Goal: Find specific page/section: Find specific page/section

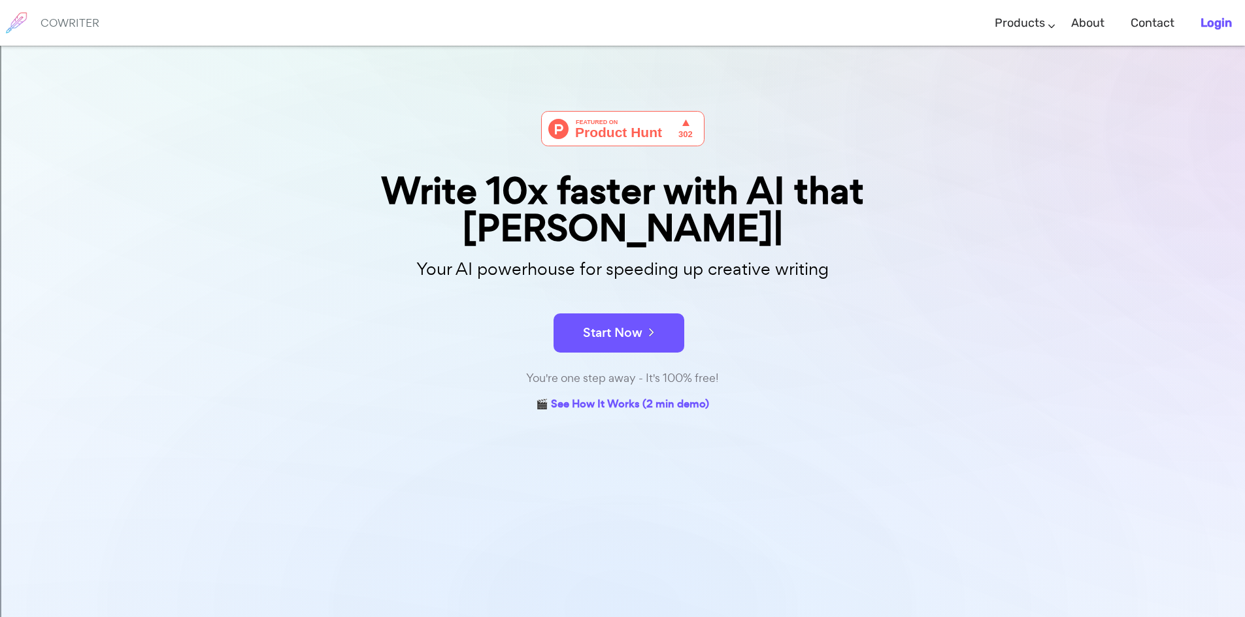
click at [1213, 25] on b "Login" at bounding box center [1215, 23] width 31 height 14
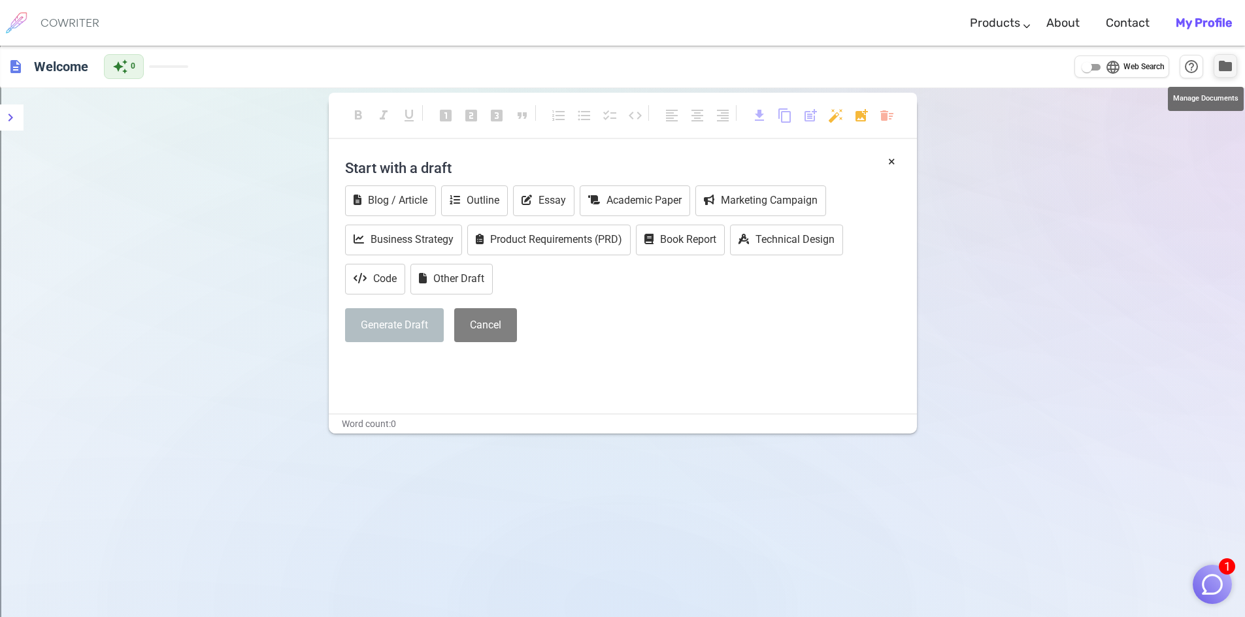
click at [1231, 67] on span "folder" at bounding box center [1225, 66] width 16 height 16
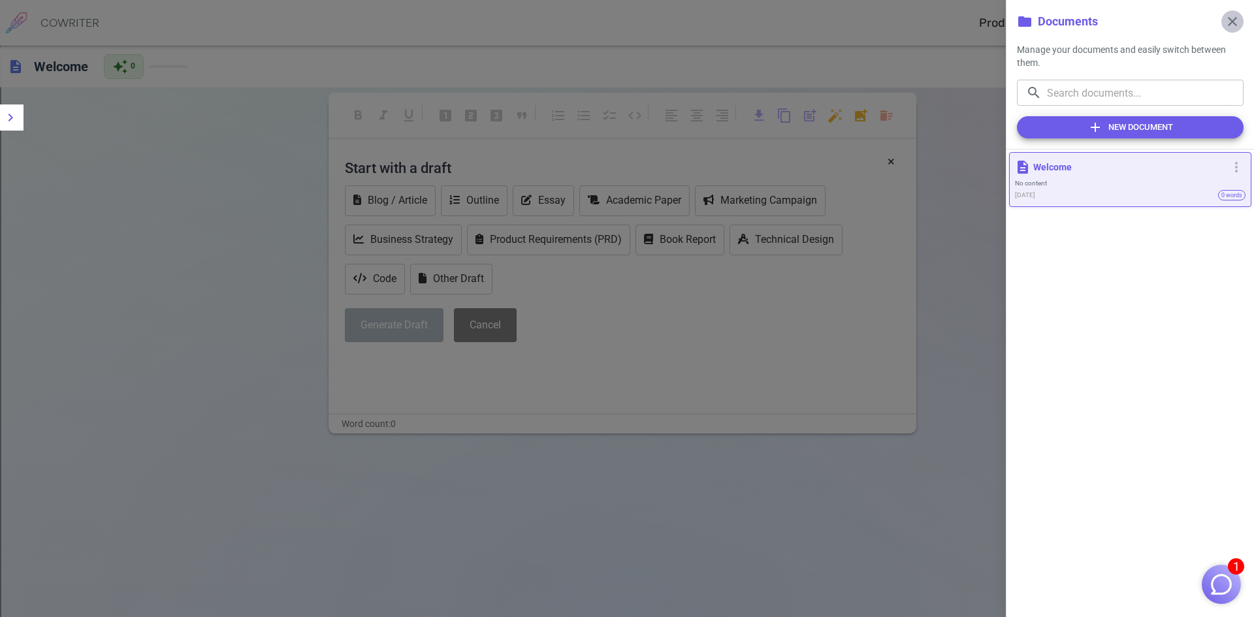
click at [1228, 25] on span "close" at bounding box center [1233, 22] width 16 height 16
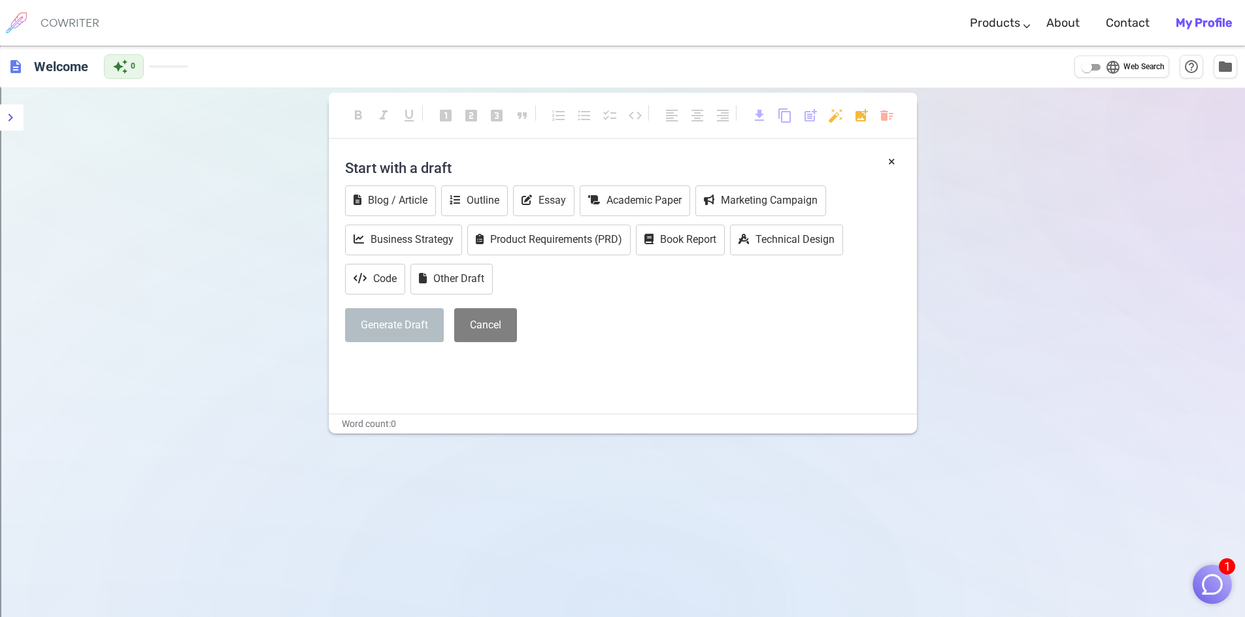
click at [1203, 591] on img "button" at bounding box center [1211, 584] width 25 height 25
